Goal: Find specific page/section: Find specific page/section

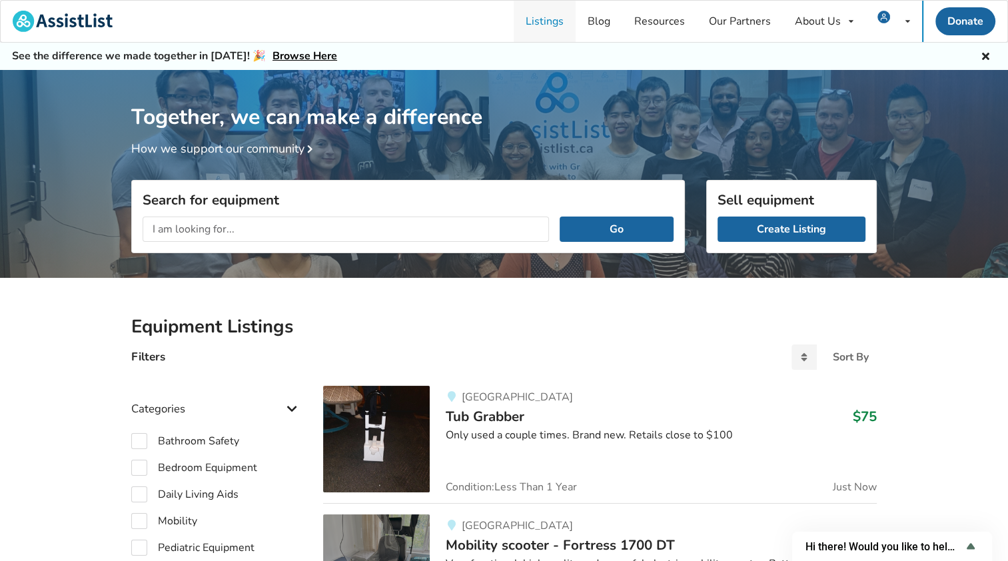
click at [554, 22] on link "Listings" at bounding box center [545, 21] width 62 height 41
click at [189, 229] on input "text" at bounding box center [346, 229] width 406 height 25
type input "mobiliy scooters"
click at [640, 228] on button "Go" at bounding box center [617, 229] width 114 height 25
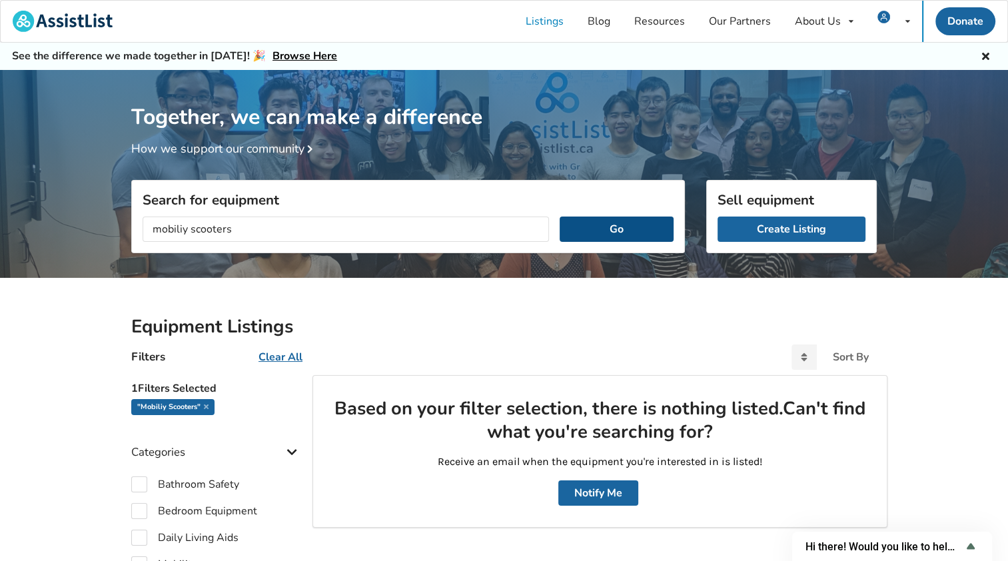
click at [618, 231] on button "Go" at bounding box center [617, 229] width 114 height 25
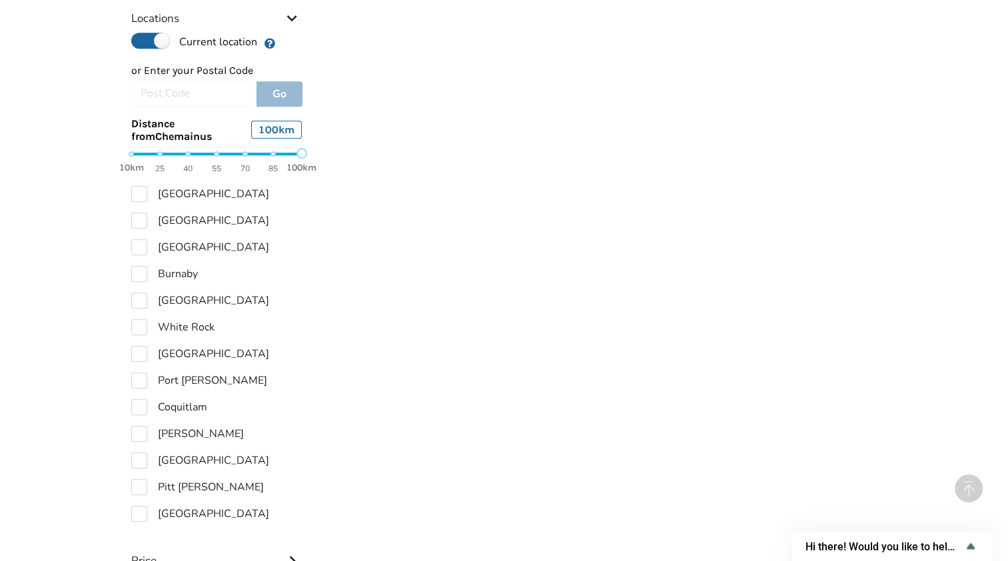
scroll to position [666, 0]
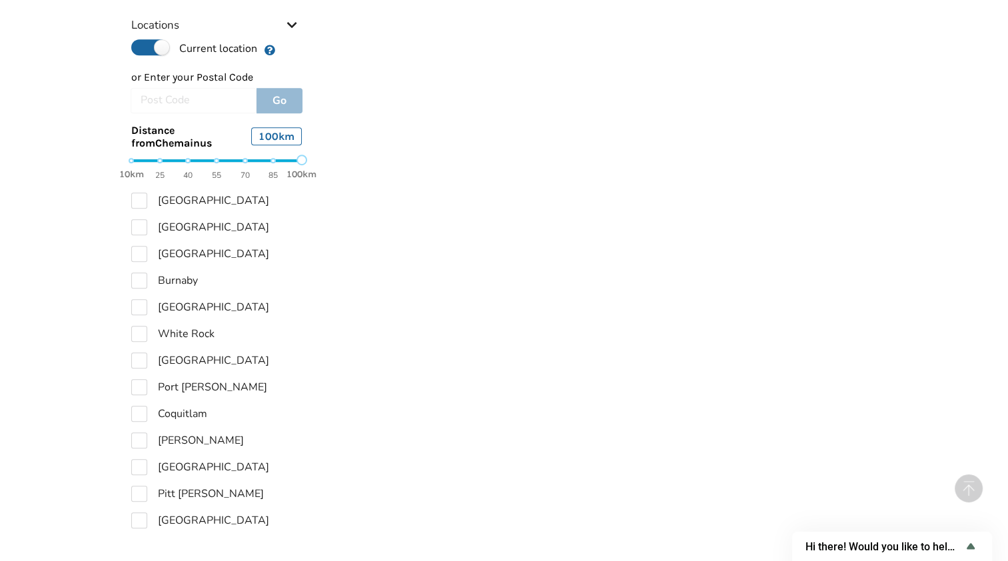
click at [155, 95] on div at bounding box center [194, 100] width 126 height 25
click at [149, 106] on div at bounding box center [194, 100] width 126 height 25
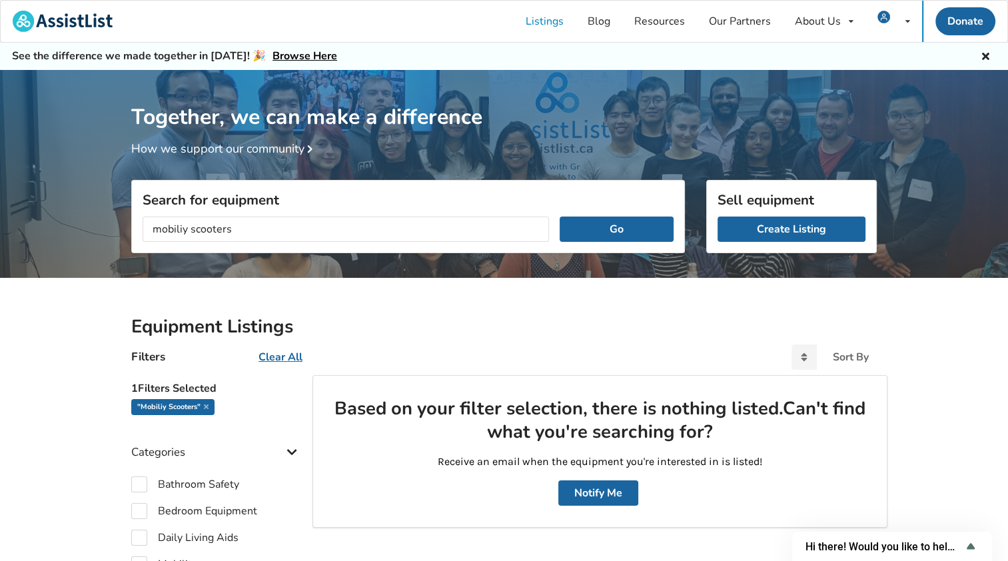
scroll to position [899, 0]
